Goal: Navigation & Orientation: Find specific page/section

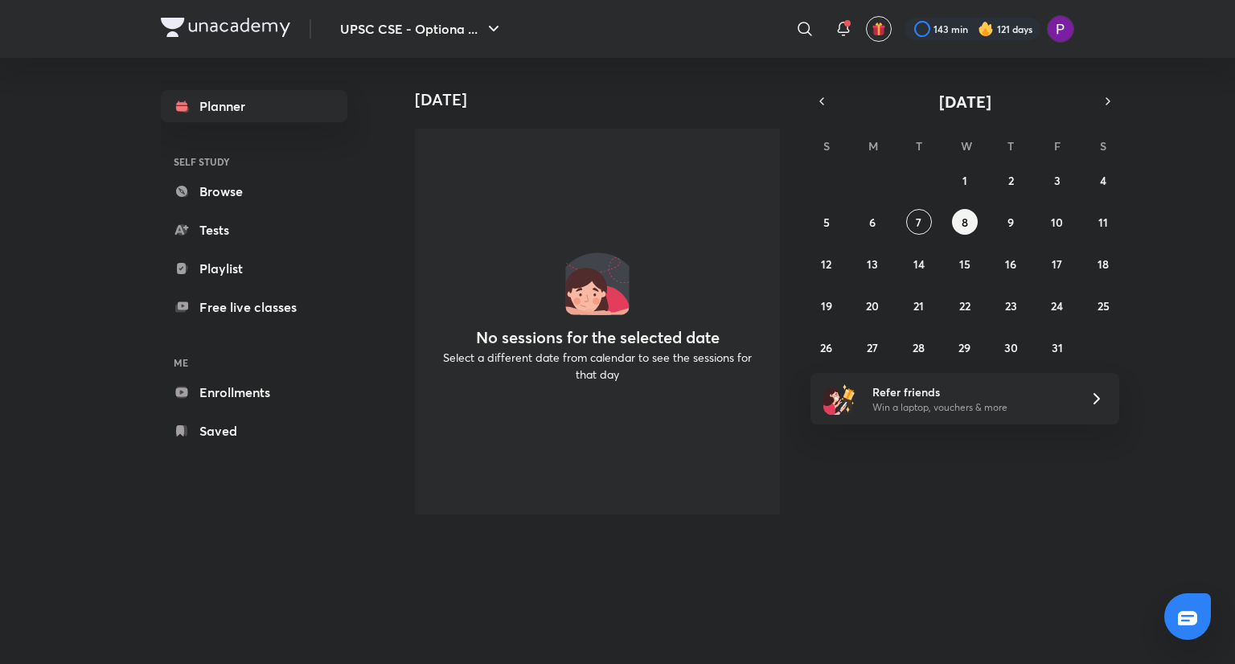
click at [407, 51] on div "UPSC CSE - Optiona ... ​ 143 min 121 days" at bounding box center [618, 29] width 914 height 58
click at [413, 34] on button "UPSC CSE - Optiona ..." at bounding box center [422, 29] width 183 height 32
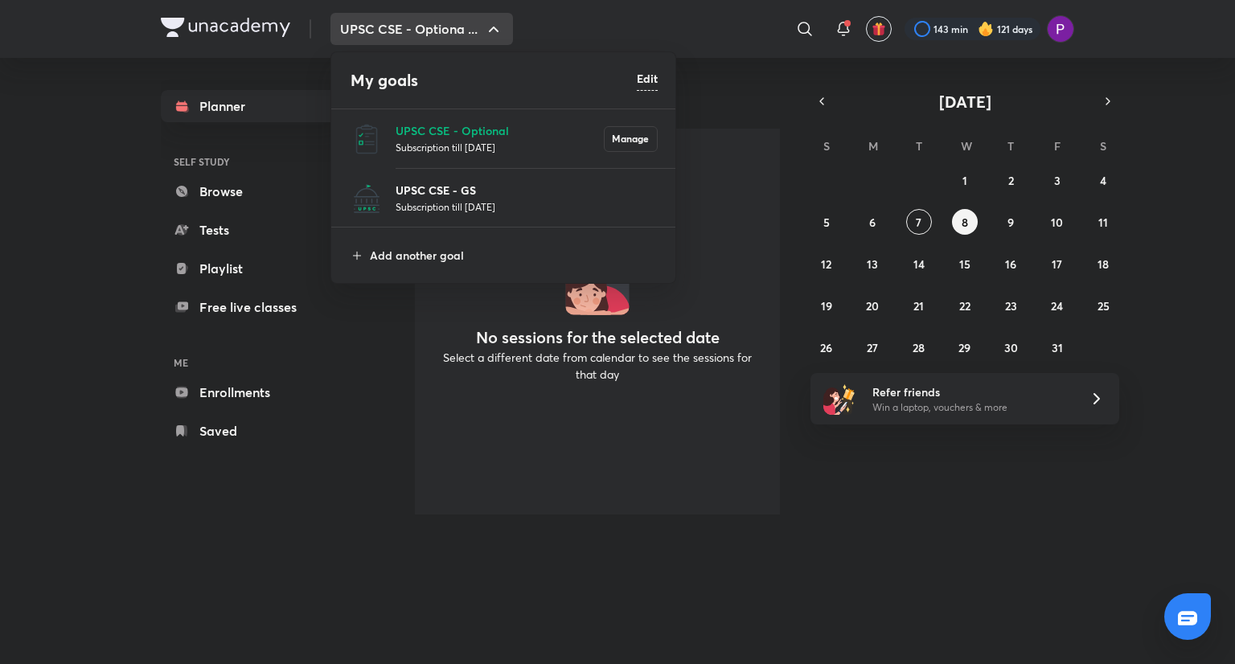
click at [485, 194] on p "UPSC CSE - GS" at bounding box center [527, 190] width 262 height 17
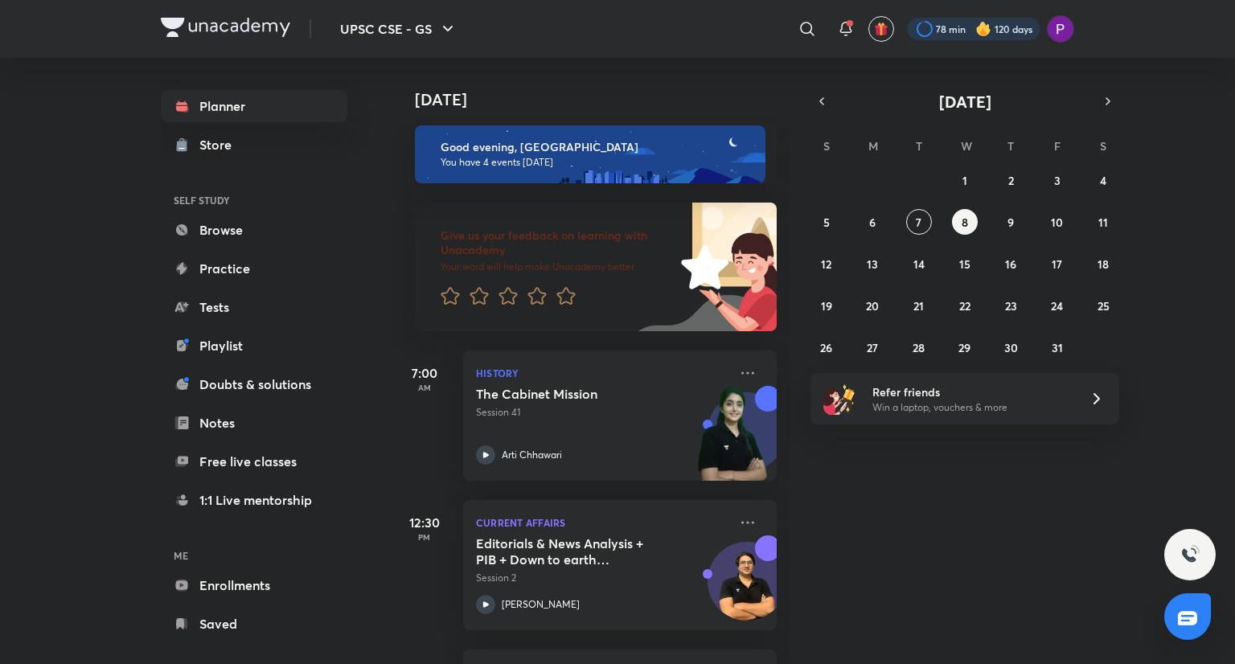
click at [997, 32] on div at bounding box center [974, 29] width 134 height 23
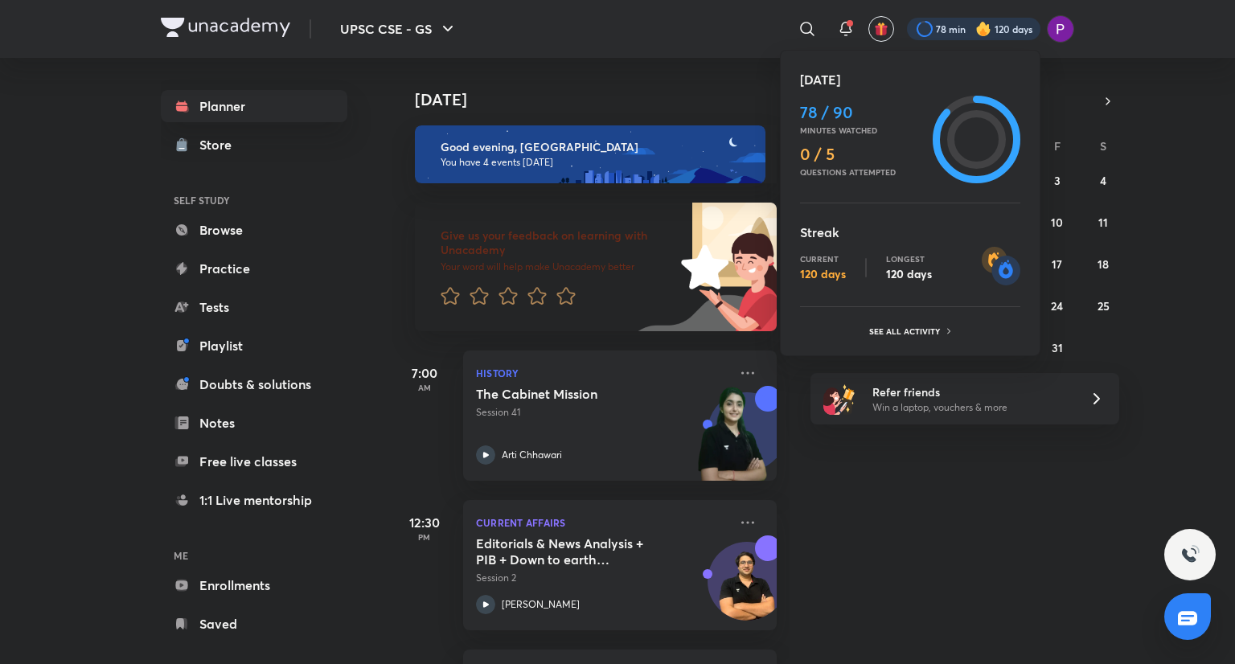
click at [997, 32] on div at bounding box center [617, 332] width 1235 height 664
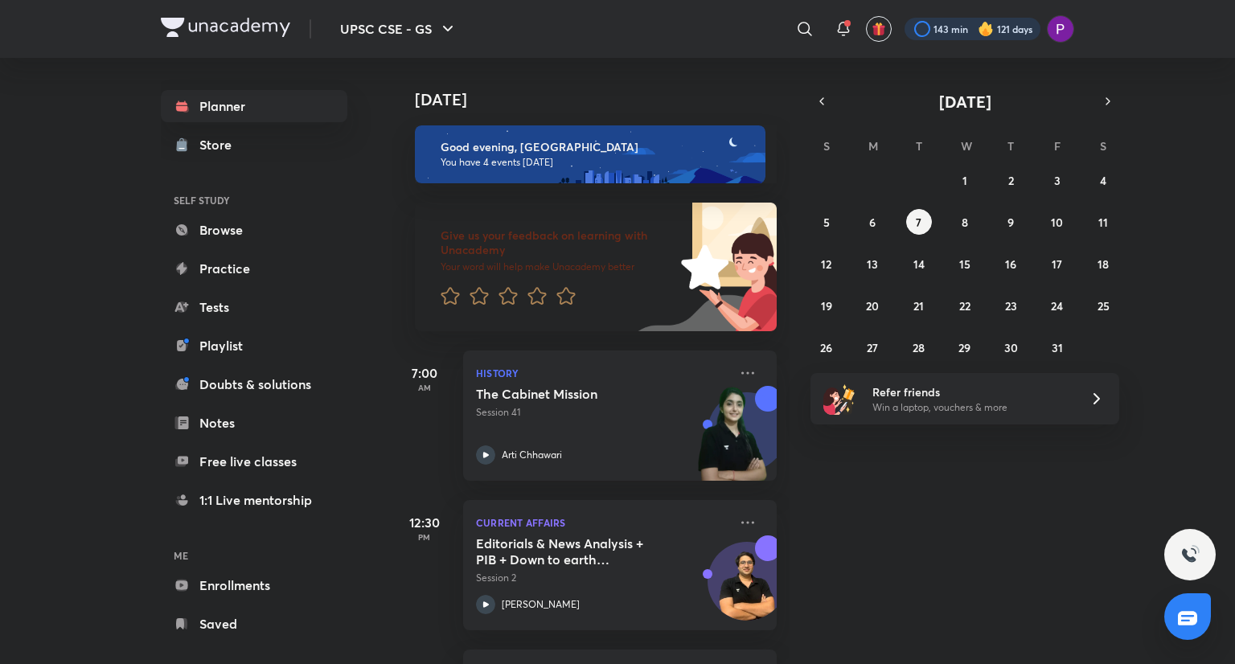
click at [952, 23] on div at bounding box center [973, 29] width 136 height 23
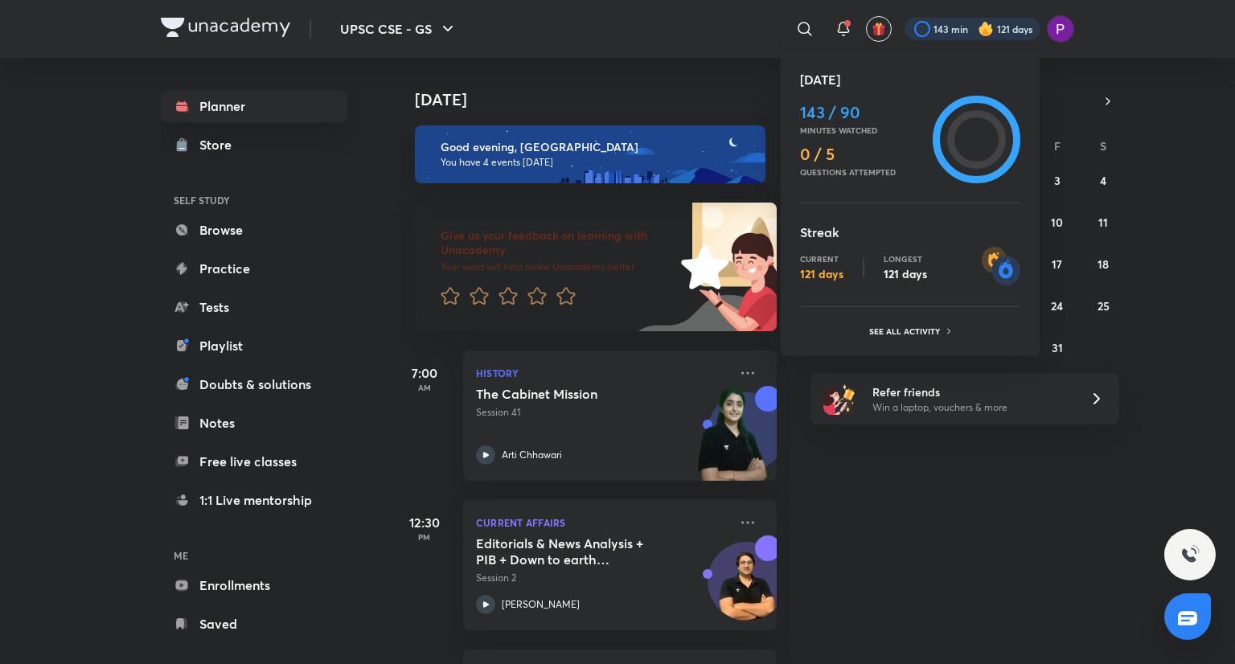
click at [952, 23] on div at bounding box center [617, 332] width 1235 height 664
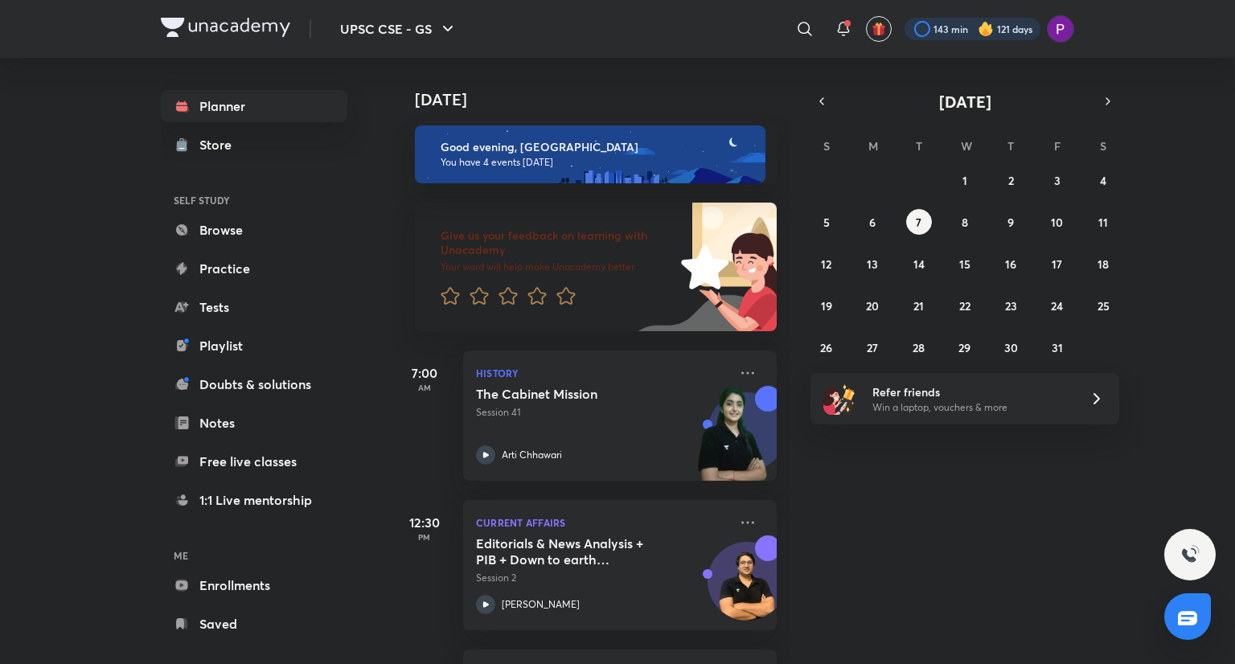
click at [952, 23] on div at bounding box center [973, 29] width 136 height 23
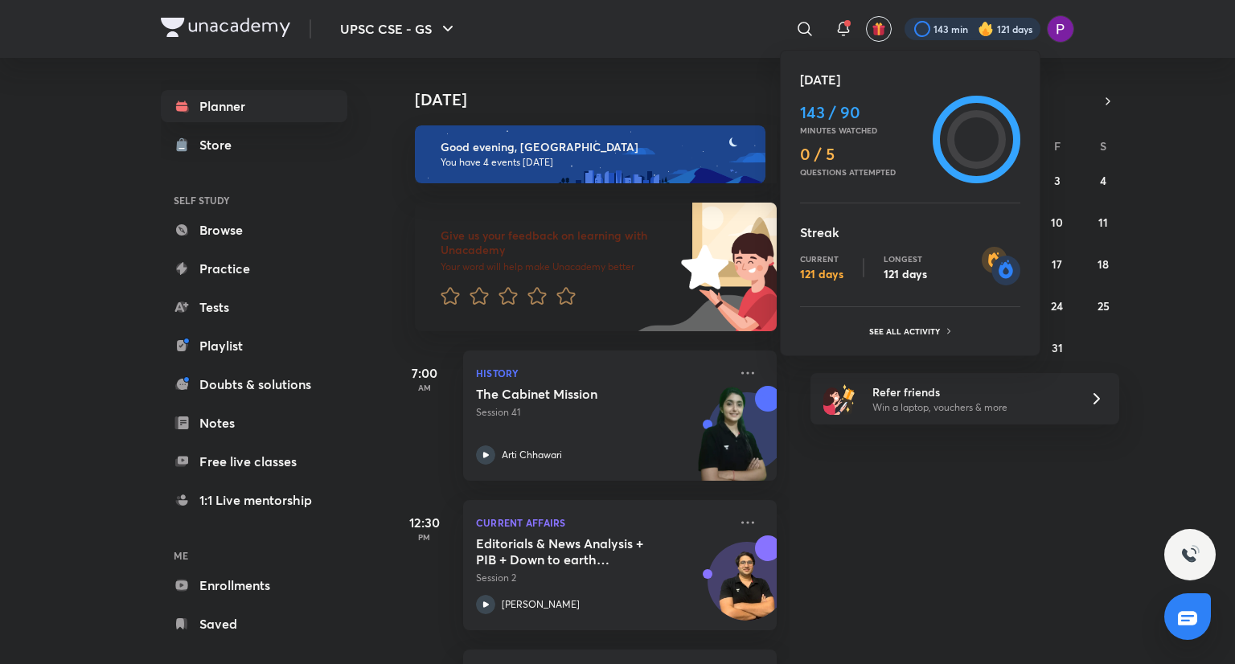
click at [952, 23] on div at bounding box center [617, 332] width 1235 height 664
